Goal: Information Seeking & Learning: Learn about a topic

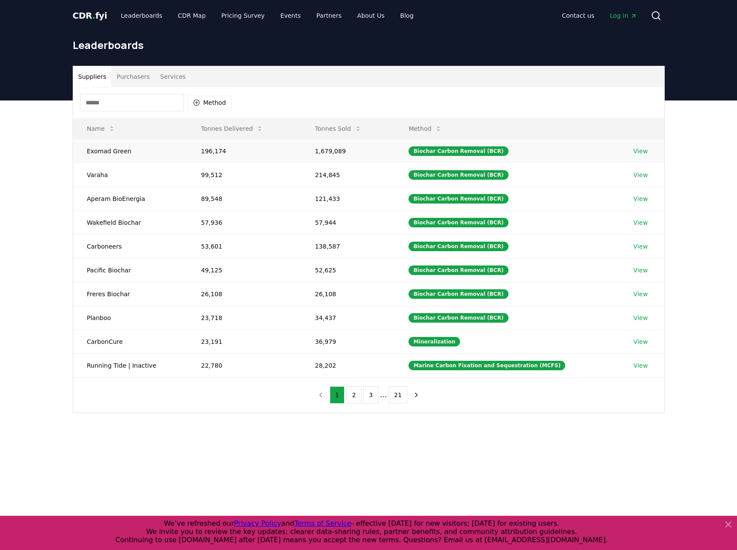
click at [647, 149] on td "View" at bounding box center [642, 151] width 45 height 24
click at [642, 150] on link "View" at bounding box center [641, 151] width 14 height 9
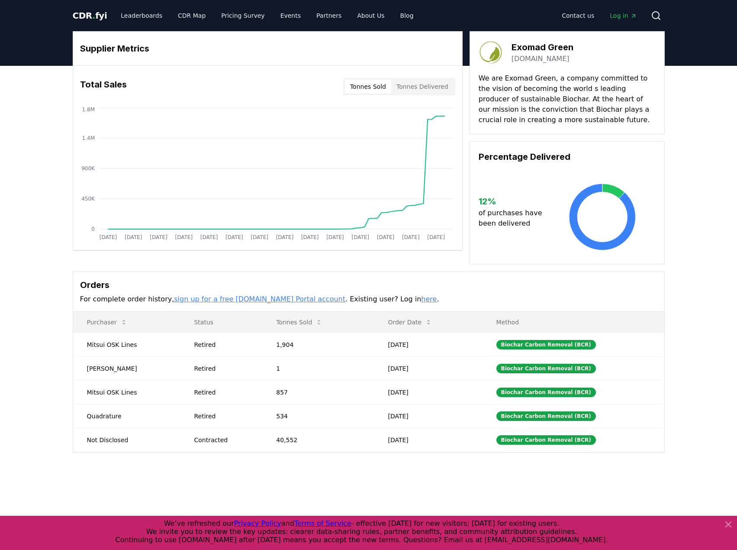
click at [387, 88] on button "Tonnes Sold" at bounding box center [368, 87] width 46 height 14
